Goal: Information Seeking & Learning: Learn about a topic

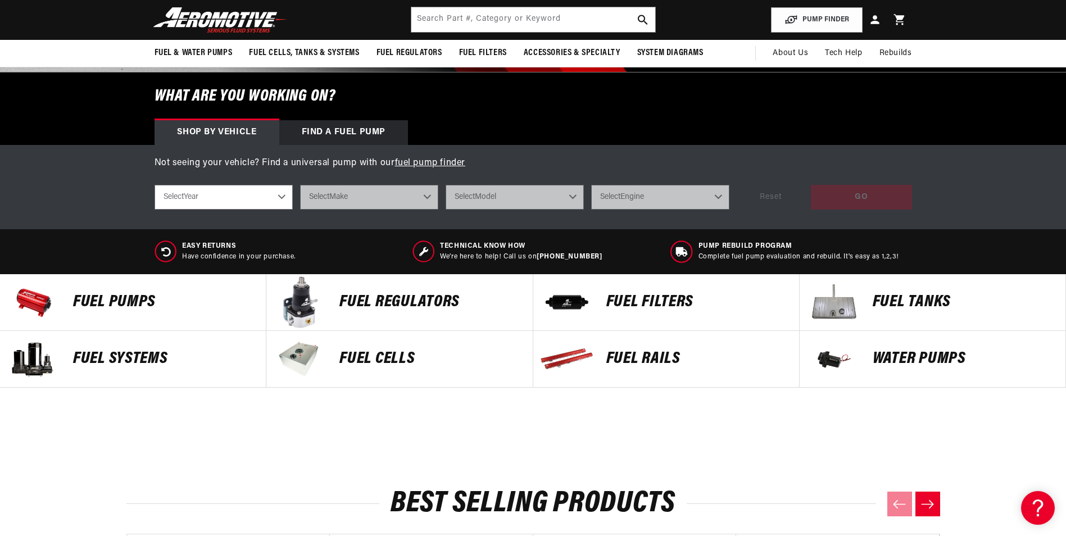
scroll to position [0, 444]
click at [139, 307] on p "Fuel Pumps" at bounding box center [163, 302] width 181 height 17
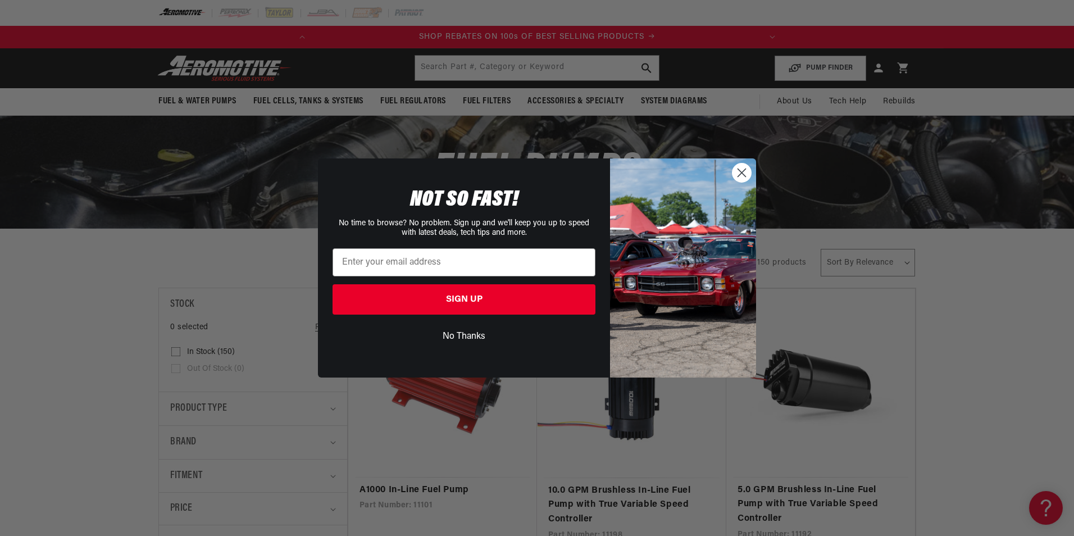
click at [743, 173] on circle "Close dialog" at bounding box center [741, 172] width 19 height 19
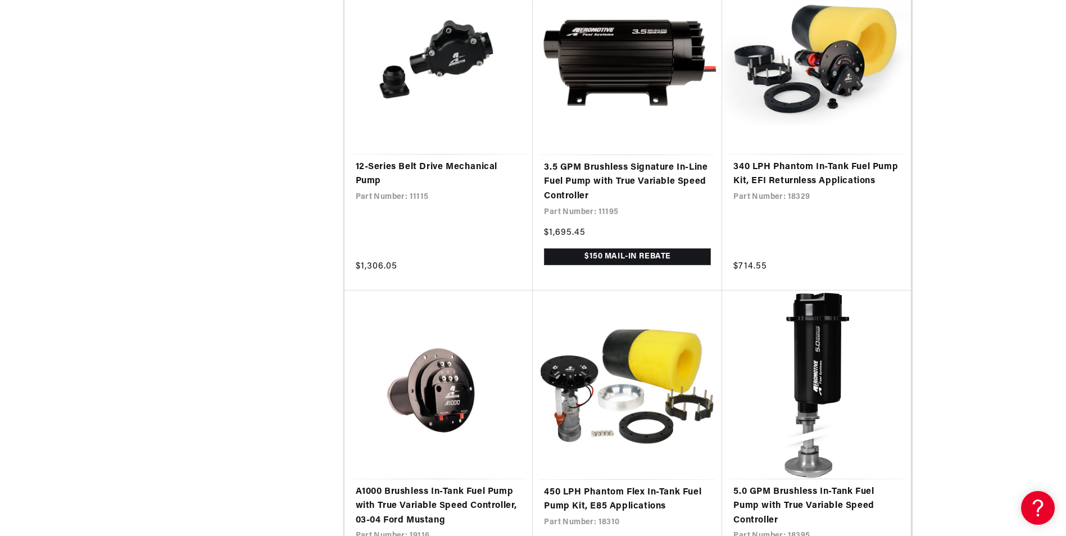
scroll to position [2101, 0]
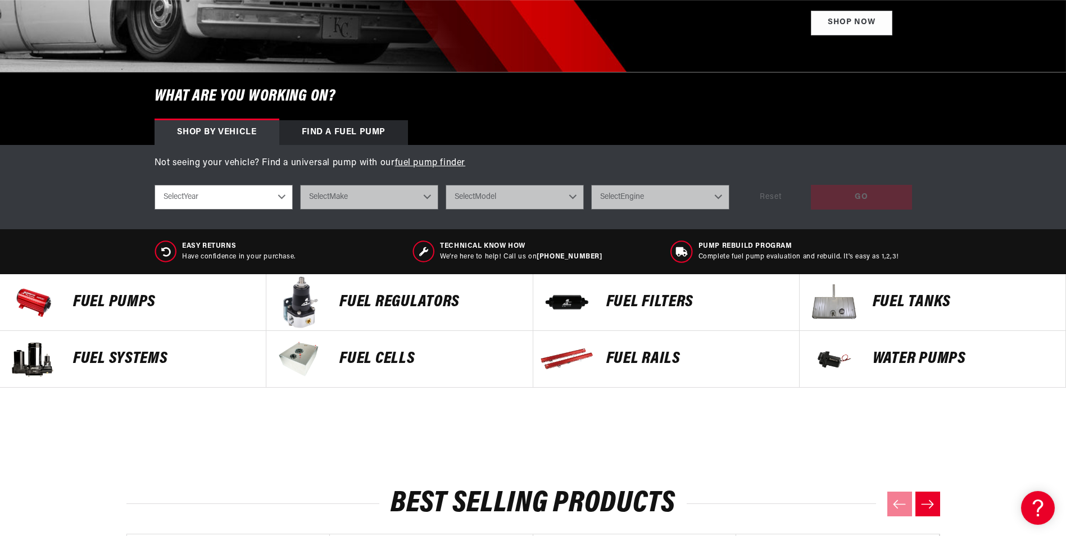
click at [280, 197] on select "Select Year [DATE] 2022 2021 2020 2019 2018 2017 2016 2015 2014 2013 2012 2011 …" at bounding box center [223, 197] width 138 height 25
select select "1999"
click at [154, 185] on select "Select Year [DATE] 2022 2021 2020 2019 2018 2017 2016 2015 2014 2013 2012 2011 …" at bounding box center [223, 197] width 138 height 25
click at [396, 195] on select "Select Make Acura Buick Chevrolet Ford GMC Honda Hyundai Jeep Lexus [GEOGRAPHIC…" at bounding box center [369, 197] width 138 height 25
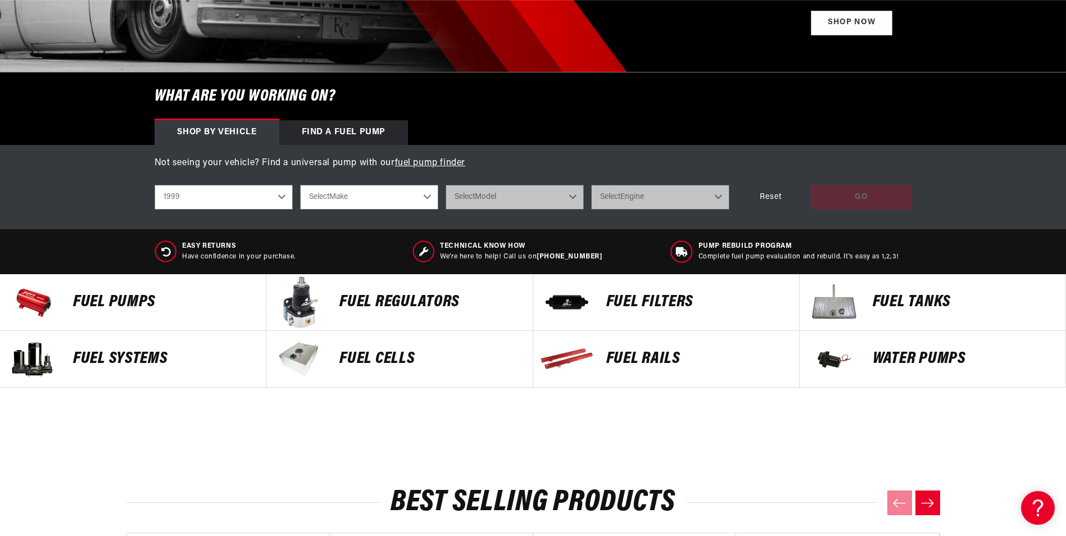
click at [403, 201] on select "Select Make Acura Buick Chevrolet Ford GMC Honda Hyundai Jeep Lexus [GEOGRAPHIC…" at bounding box center [369, 197] width 138 height 25
click at [283, 195] on select "2023 2022 2021 2020 2019 2018 2017 2016 2015 2014 2013 2012 2011 2010 2009 2008…" at bounding box center [223, 197] width 138 height 25
click at [154, 185] on select "2023 2022 2021 2020 2019 2018 2017 2016 2015 2014 2013 2012 2011 2010 2009 2008…" at bounding box center [223, 197] width 138 height 25
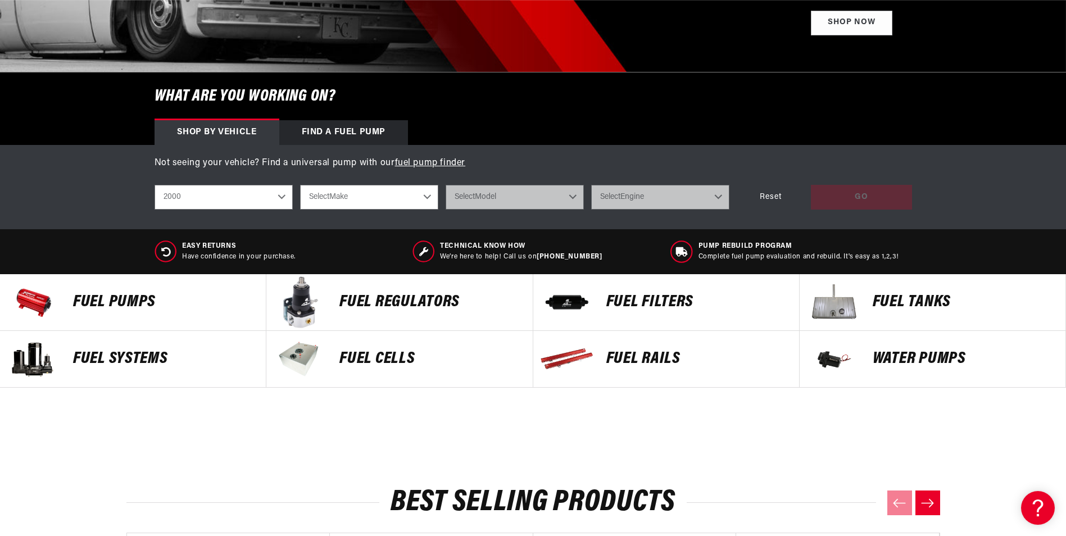
click at [395, 201] on select "Select Make Acura Chevrolet Ford GMC Honda Hyundai Jeep Lexus [GEOGRAPHIC_DATA]…" at bounding box center [369, 197] width 138 height 25
click at [271, 201] on select "2023 2022 2021 2020 2019 2018 2017 2016 2015 2014 2013 2012 2011 2010 2009 2008…" at bounding box center [223, 197] width 138 height 25
click at [154, 185] on select "2023 2022 2021 2020 2019 2018 2017 2016 2015 2014 2013 2012 2011 2010 2009 2008…" at bounding box center [223, 197] width 138 height 25
select select "2003"
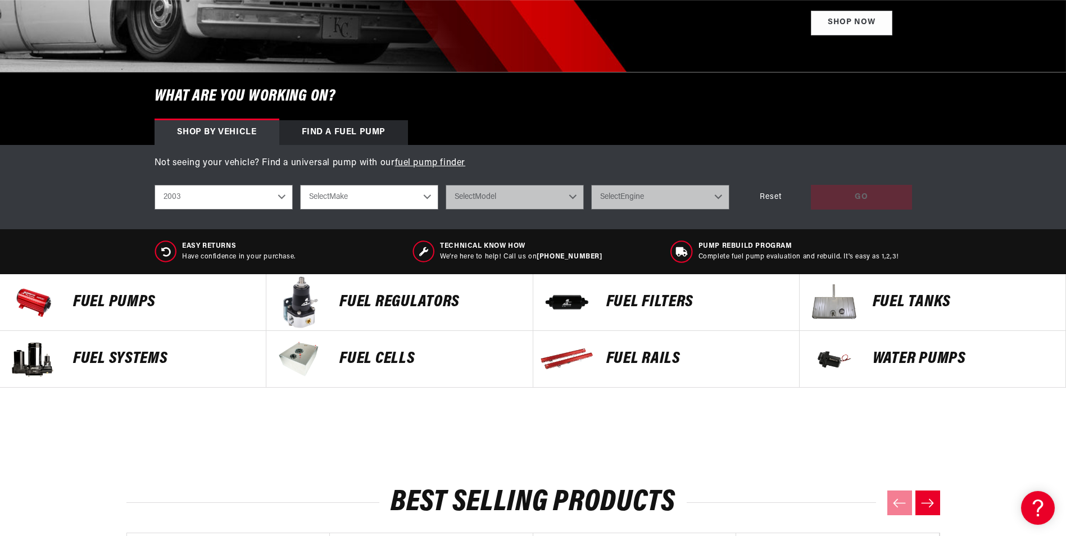
click at [403, 205] on select "Select Make Chevrolet Ford GMC Jeep [GEOGRAPHIC_DATA] Mazda Mercury Mitsubishi …" at bounding box center [369, 197] width 138 height 25
click at [274, 197] on select "2023 2022 2021 2020 2019 2018 2017 2016 2015 2014 2013 2012 2011 2010 2009 2008…" at bounding box center [223, 197] width 138 height 25
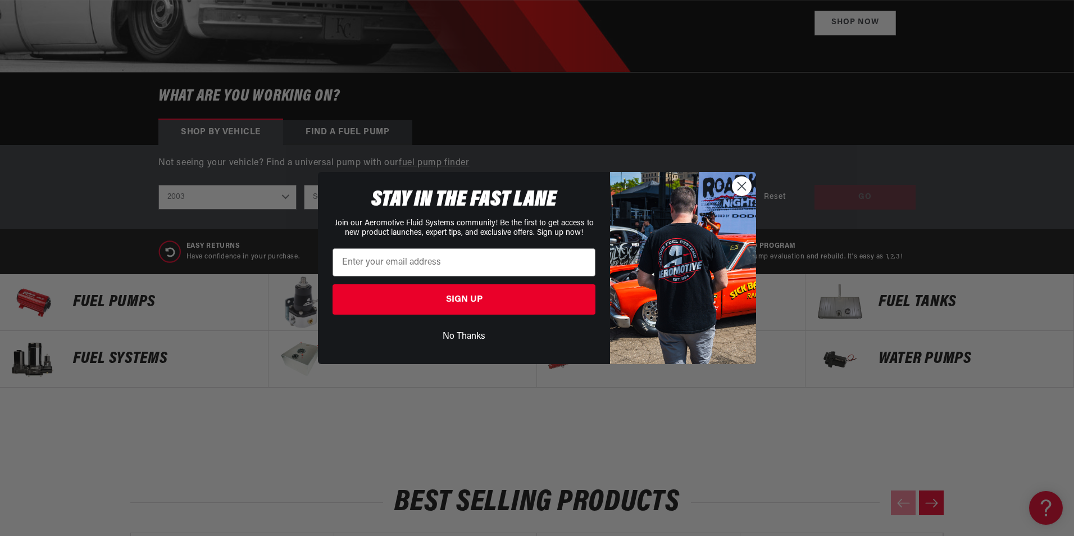
scroll to position [0, 434]
